Goal: Task Accomplishment & Management: Use online tool/utility

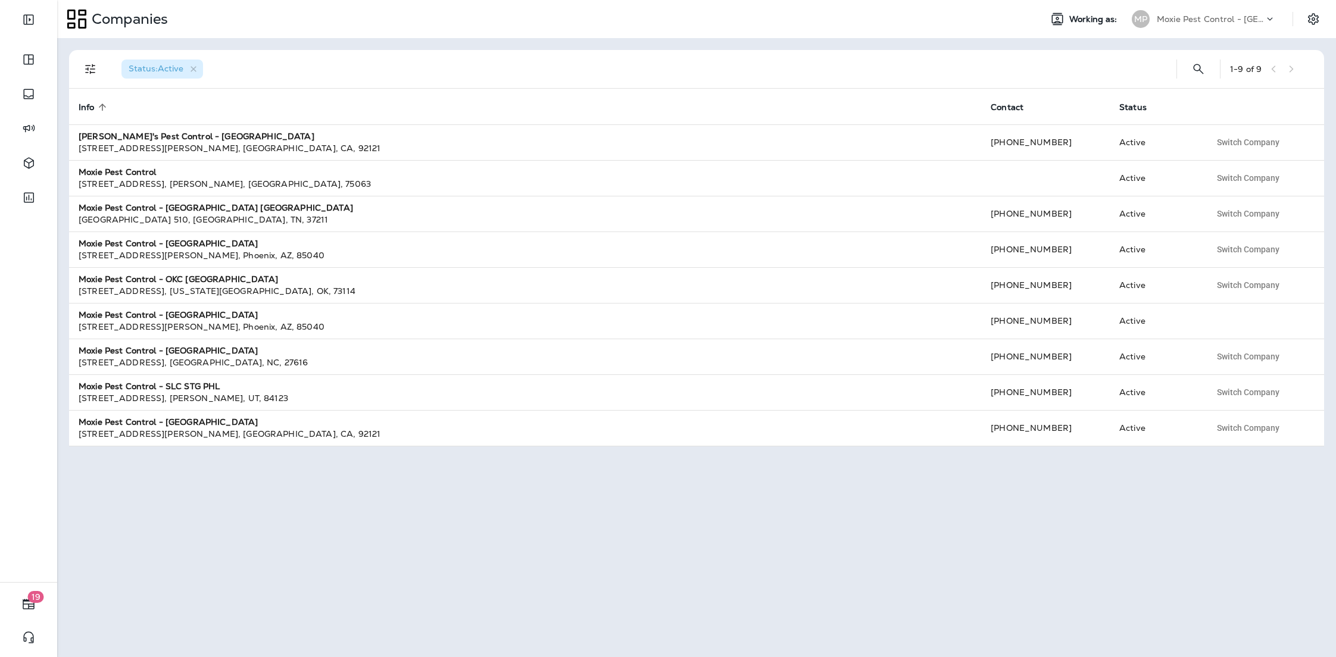
click at [1243, 17] on p "Moxie Pest Control - [GEOGRAPHIC_DATA]" at bounding box center [1210, 19] width 107 height 10
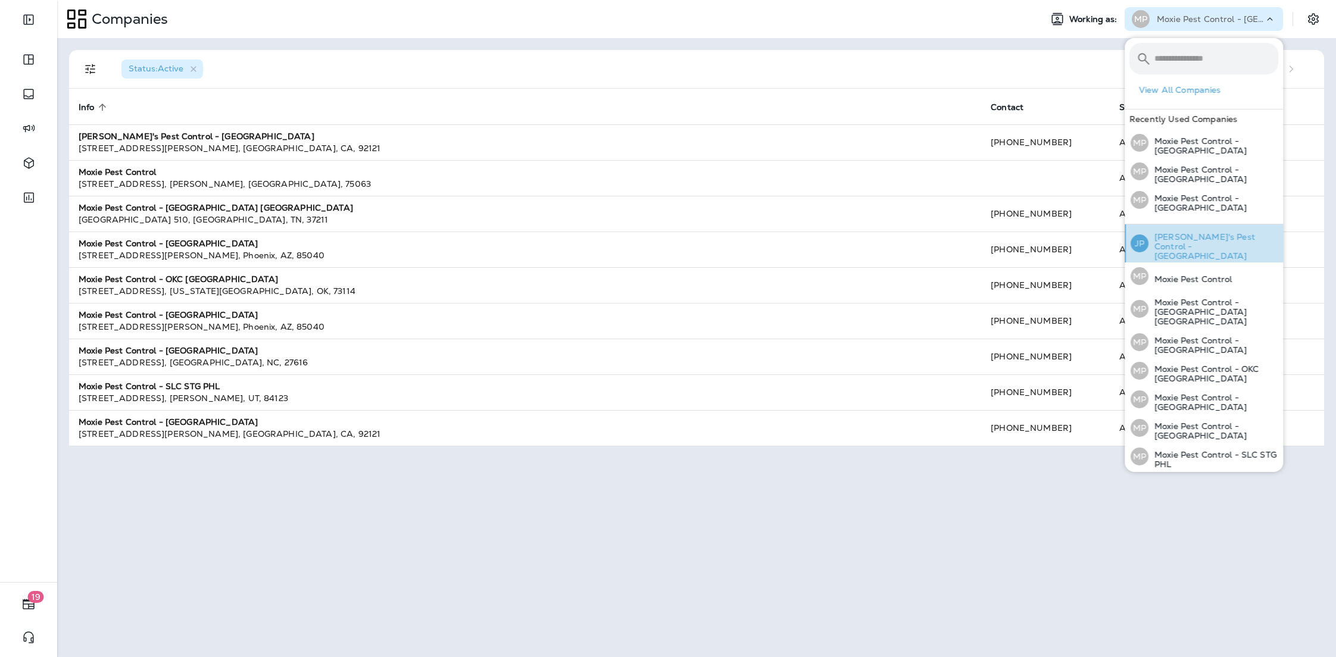
click at [1174, 245] on p "[PERSON_NAME]'s Pest Control - [GEOGRAPHIC_DATA]" at bounding box center [1214, 246] width 130 height 29
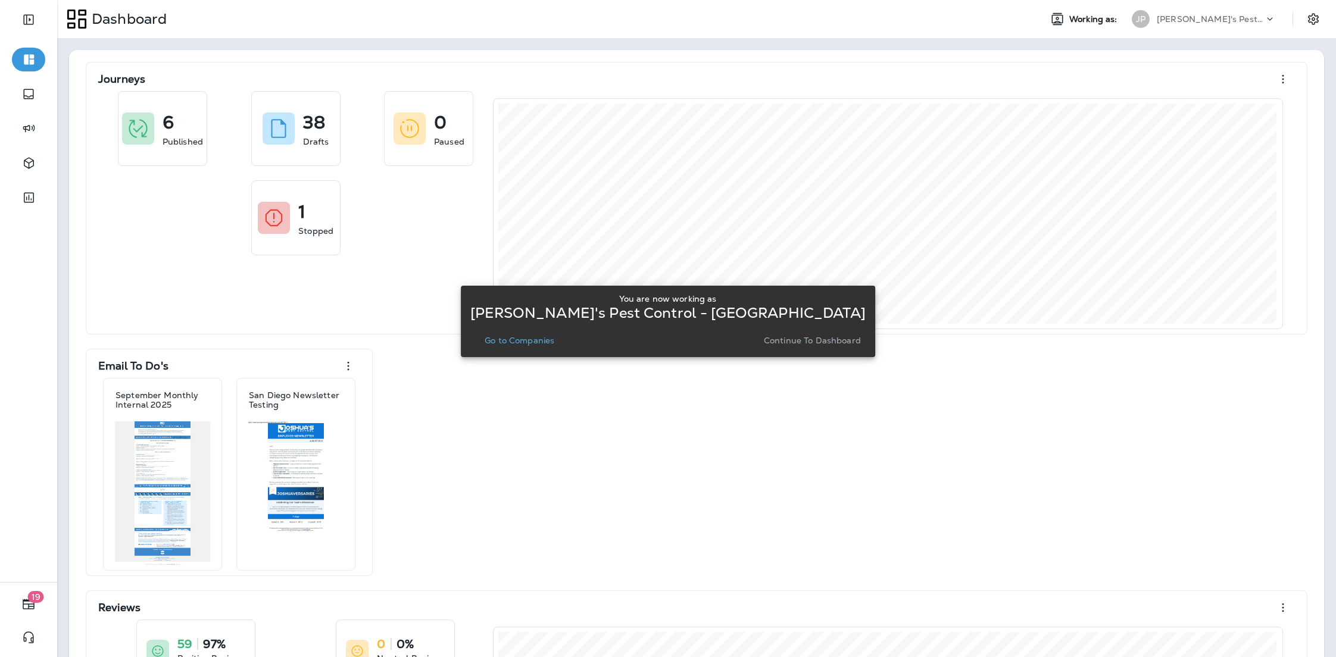
click at [541, 345] on button "Go to Companies" at bounding box center [519, 340] width 79 height 17
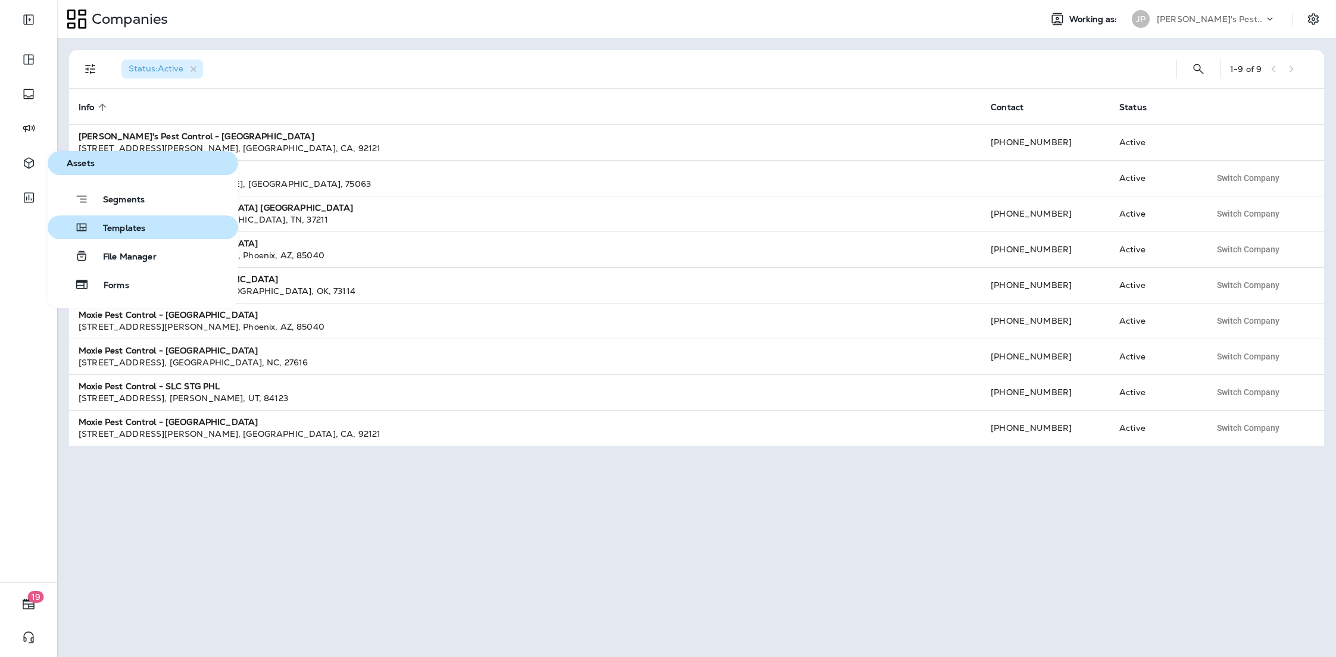
click at [96, 234] on span "Templates" at bounding box center [117, 228] width 57 height 11
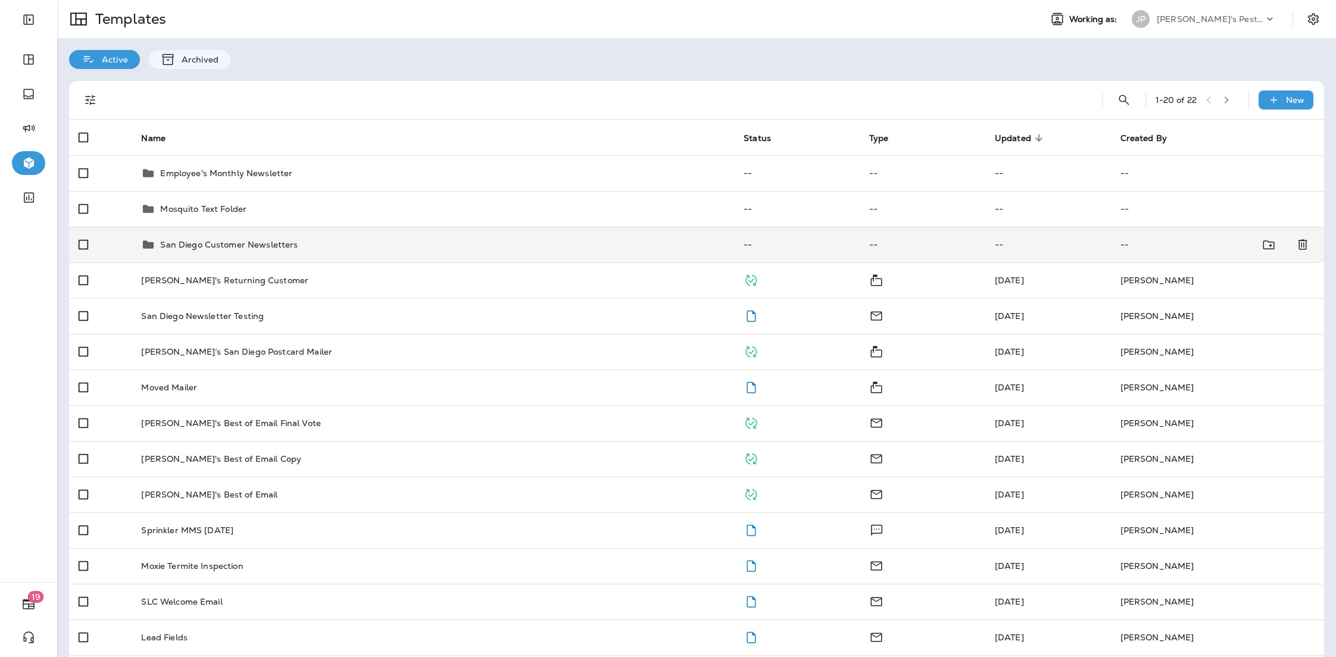
click at [253, 259] on td "San Diego Customer Newsletters" at bounding box center [433, 245] width 603 height 36
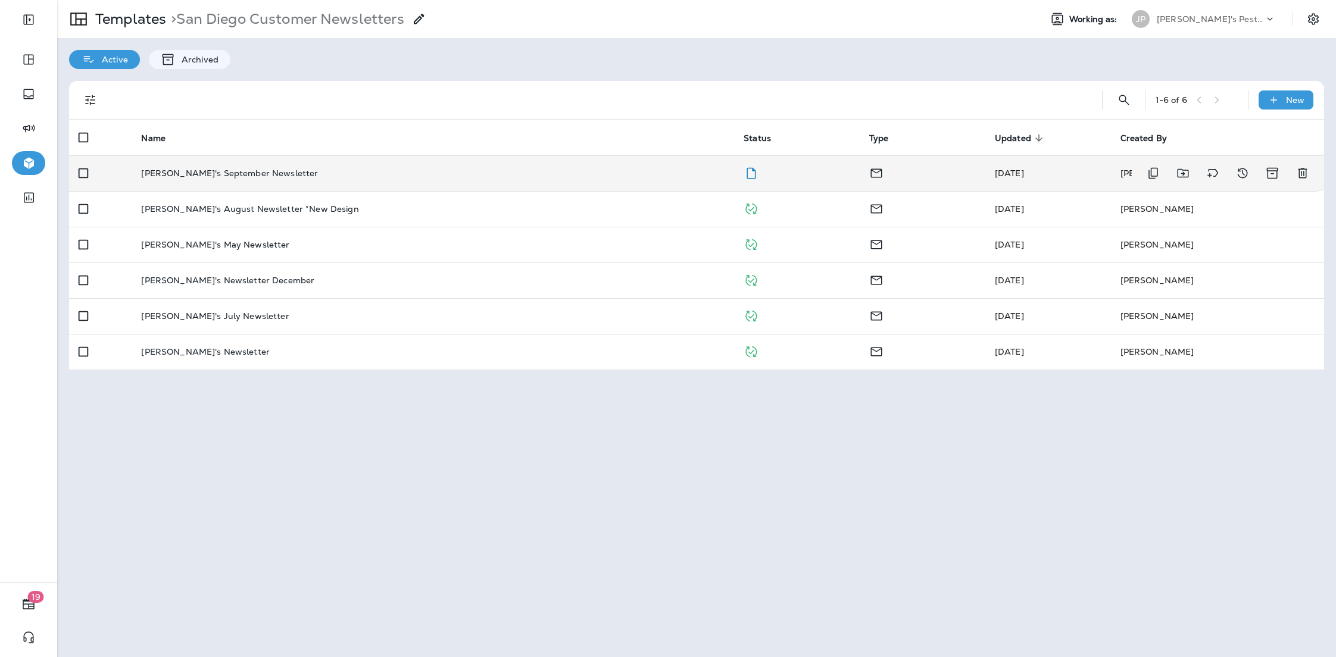
click at [569, 171] on div "[PERSON_NAME]'s September Newsletter" at bounding box center [433, 174] width 584 height 10
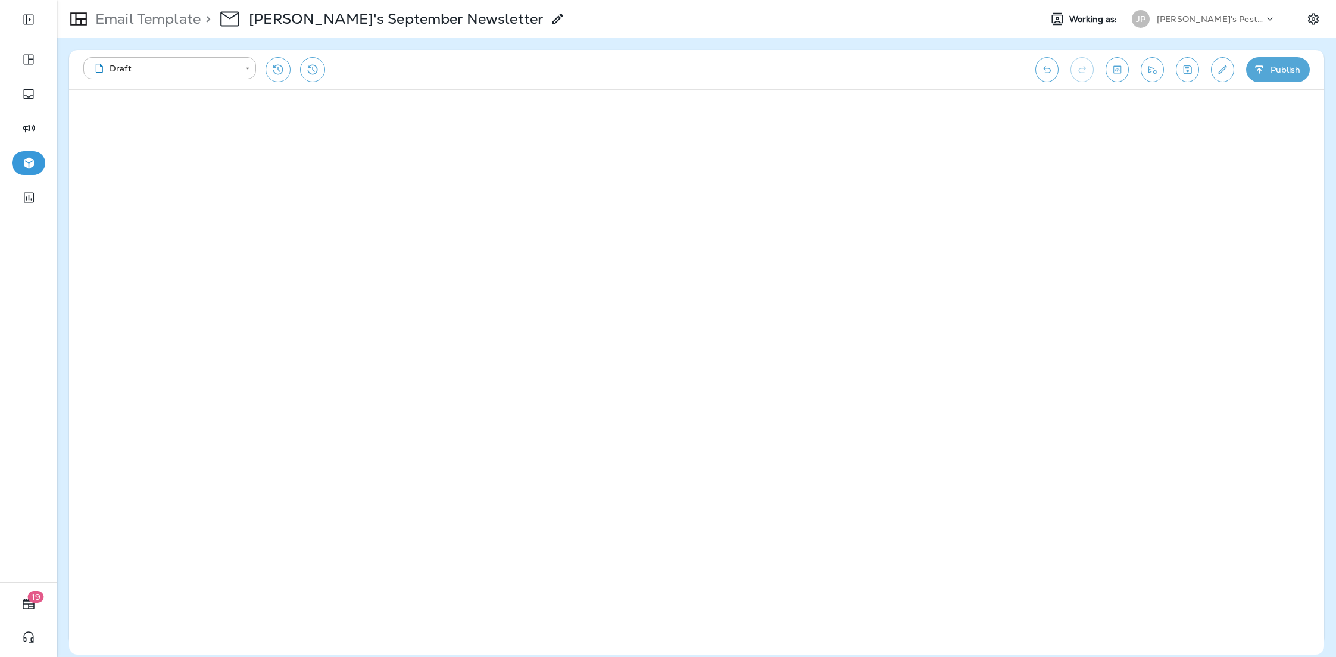
click at [132, 17] on p "Email Template" at bounding box center [146, 19] width 110 height 18
